Goal: Use online tool/utility

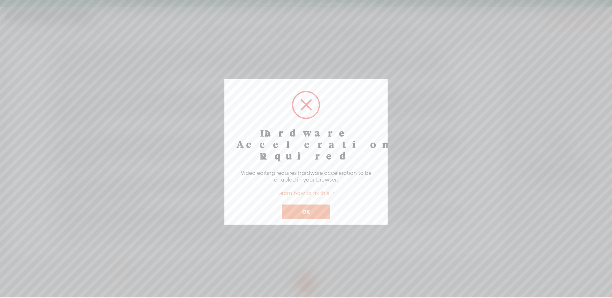
click at [322, 204] on button "OK" at bounding box center [306, 211] width 48 height 15
